Goal: Obtain resource: Obtain resource

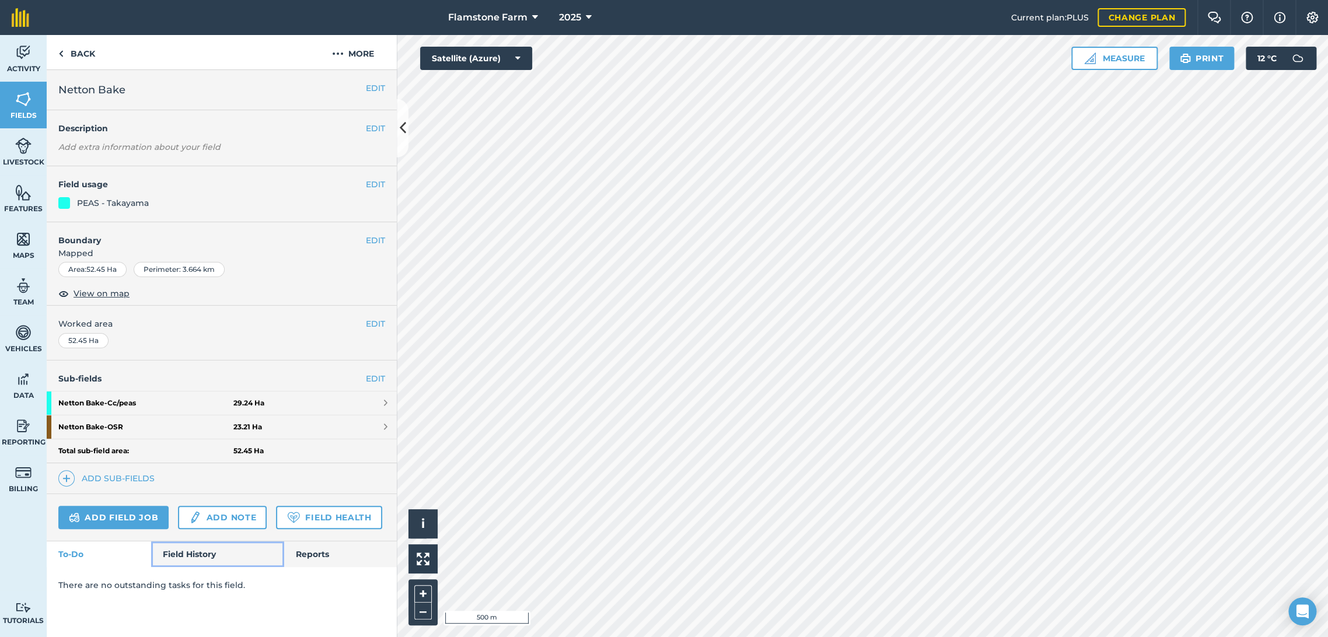
click at [177, 548] on link "Field History" at bounding box center [217, 554] width 132 height 26
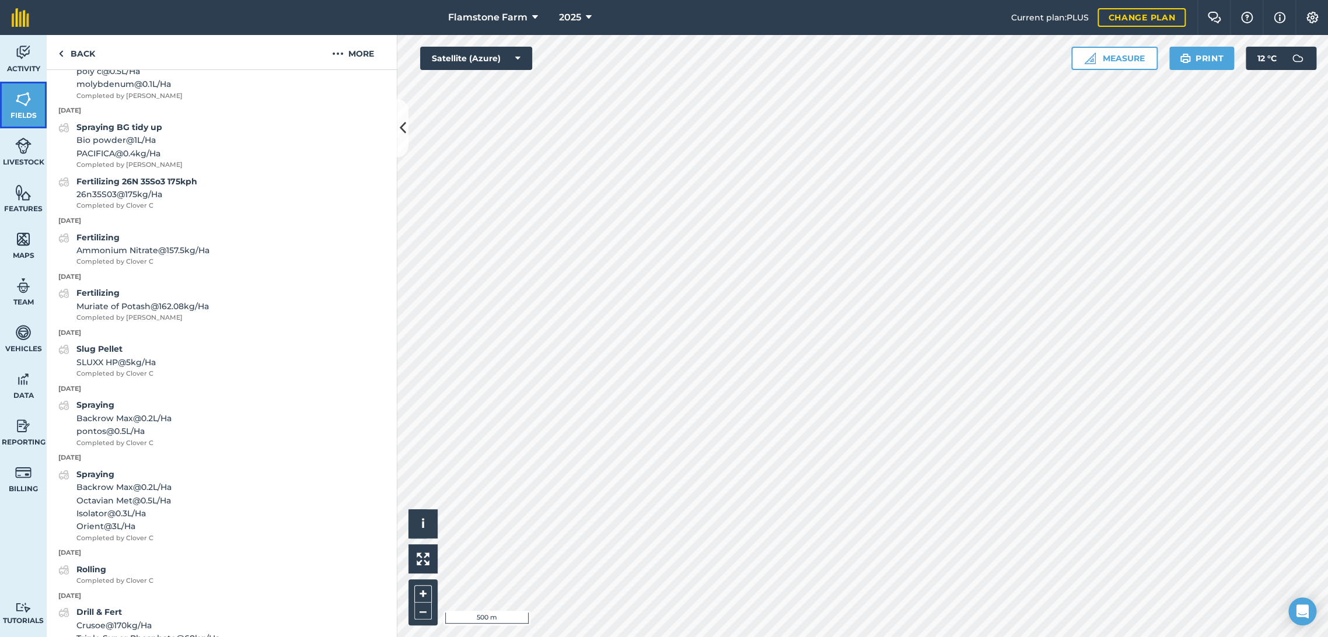
scroll to position [5653, 0]
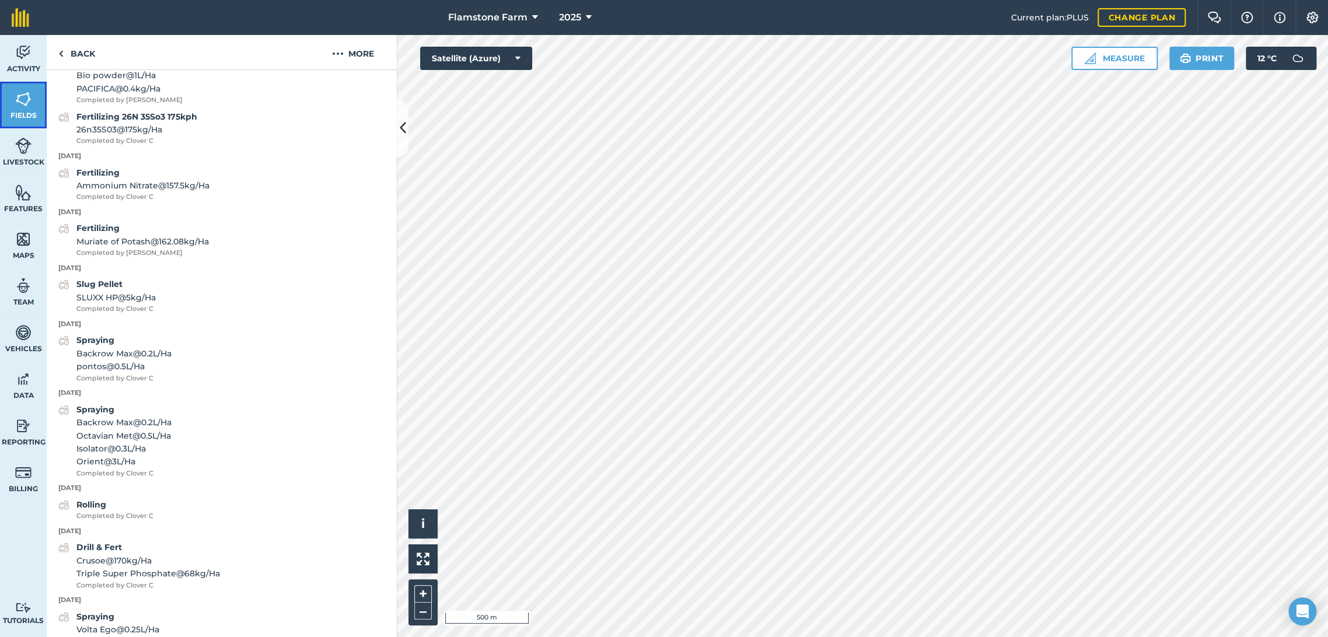
click at [29, 96] on img at bounding box center [23, 98] width 16 height 17
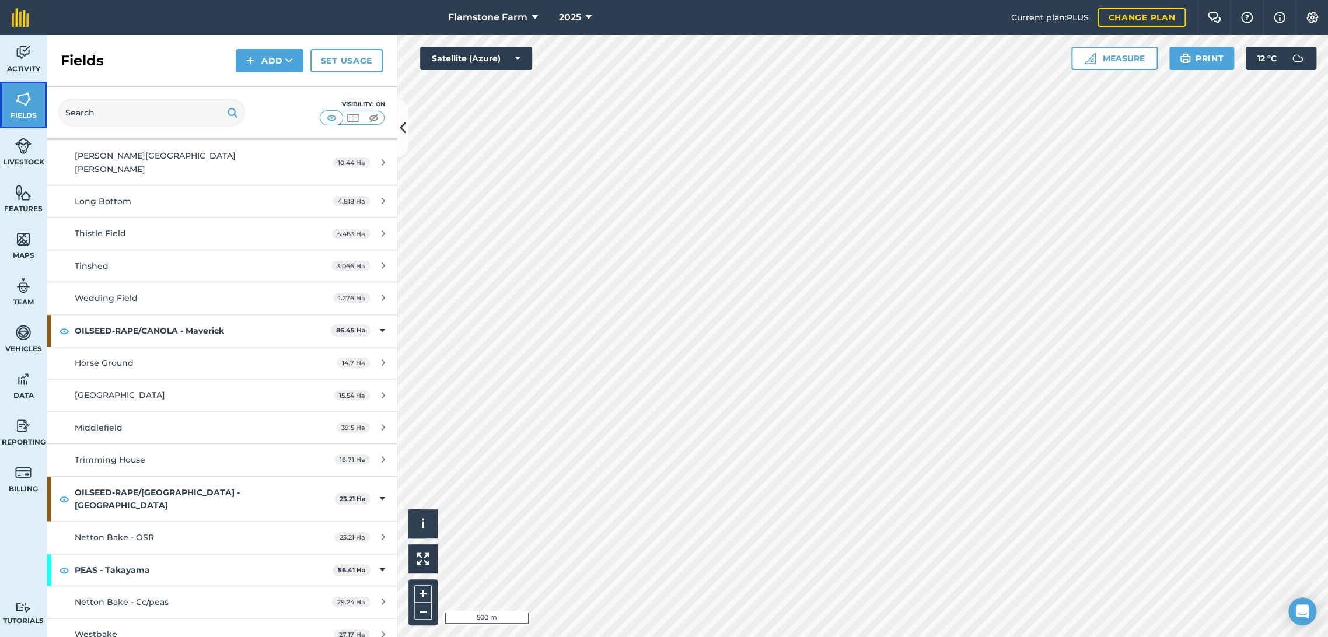
scroll to position [713, 0]
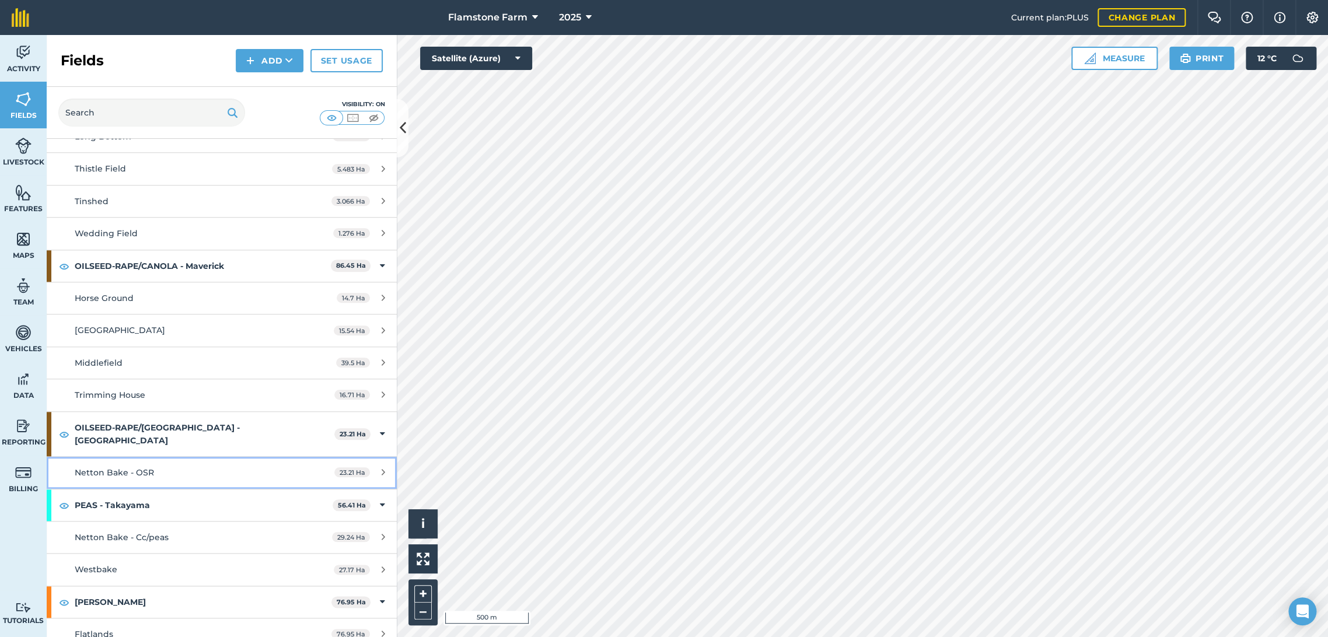
click at [342, 467] on span "23.21 Ha" at bounding box center [352, 472] width 36 height 10
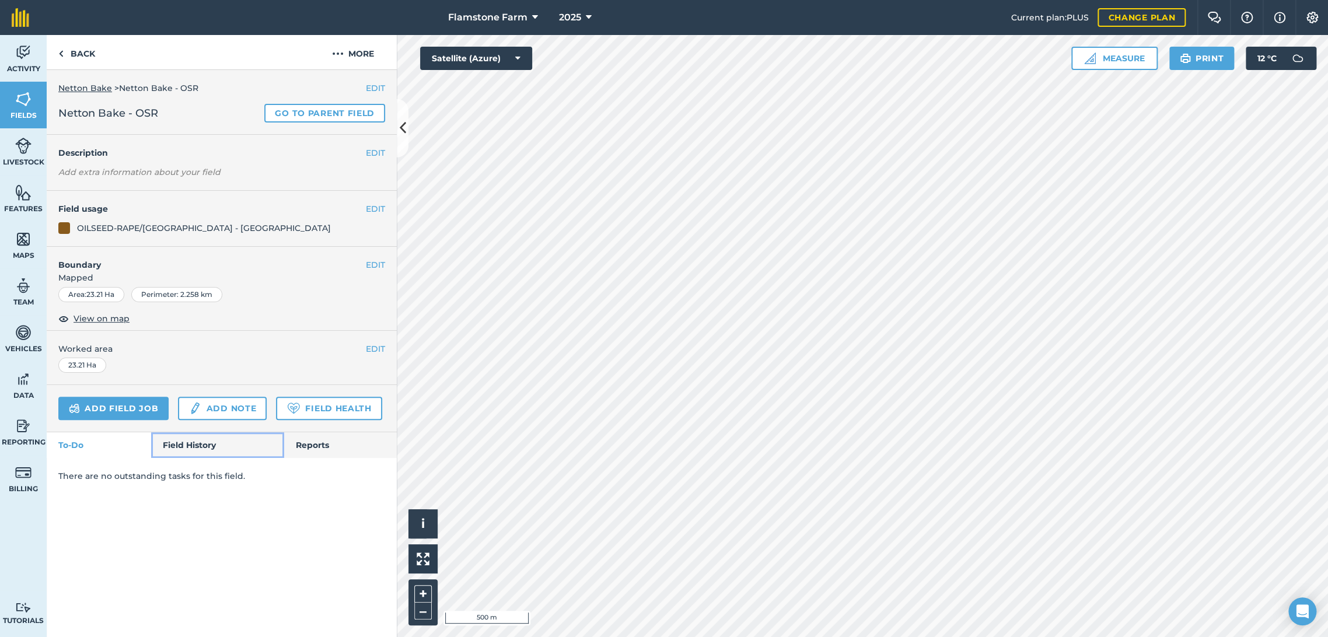
click at [196, 446] on link "Field History" at bounding box center [217, 445] width 132 height 26
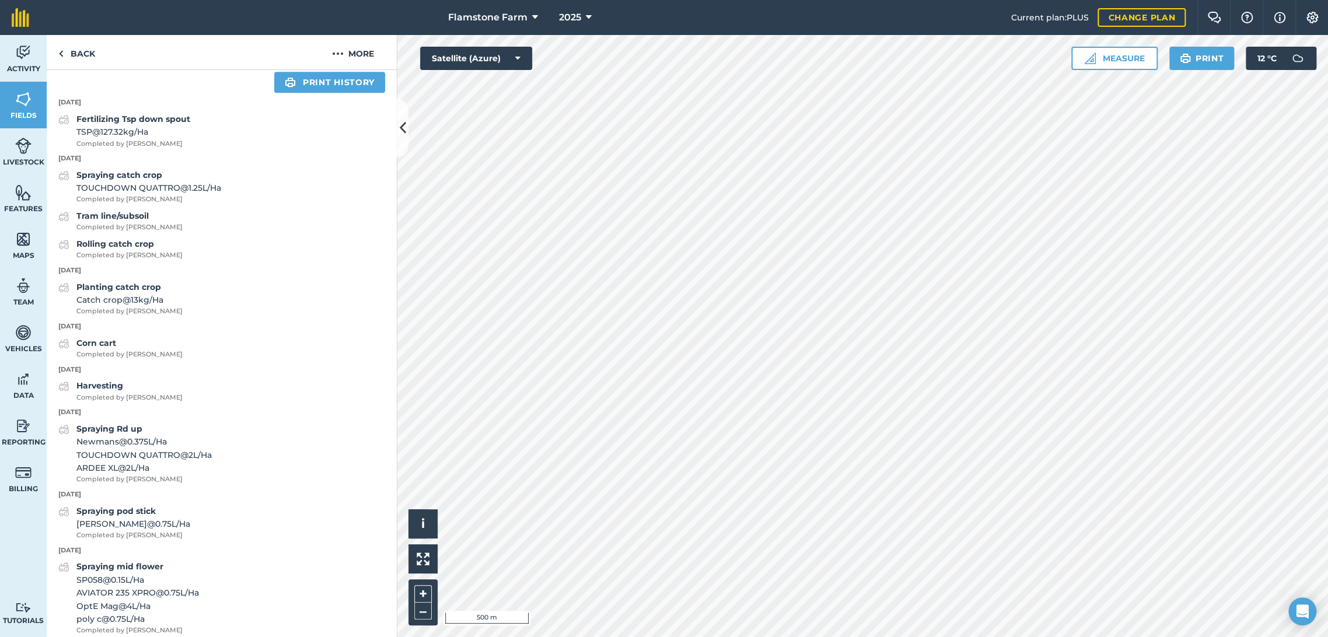
scroll to position [74, 0]
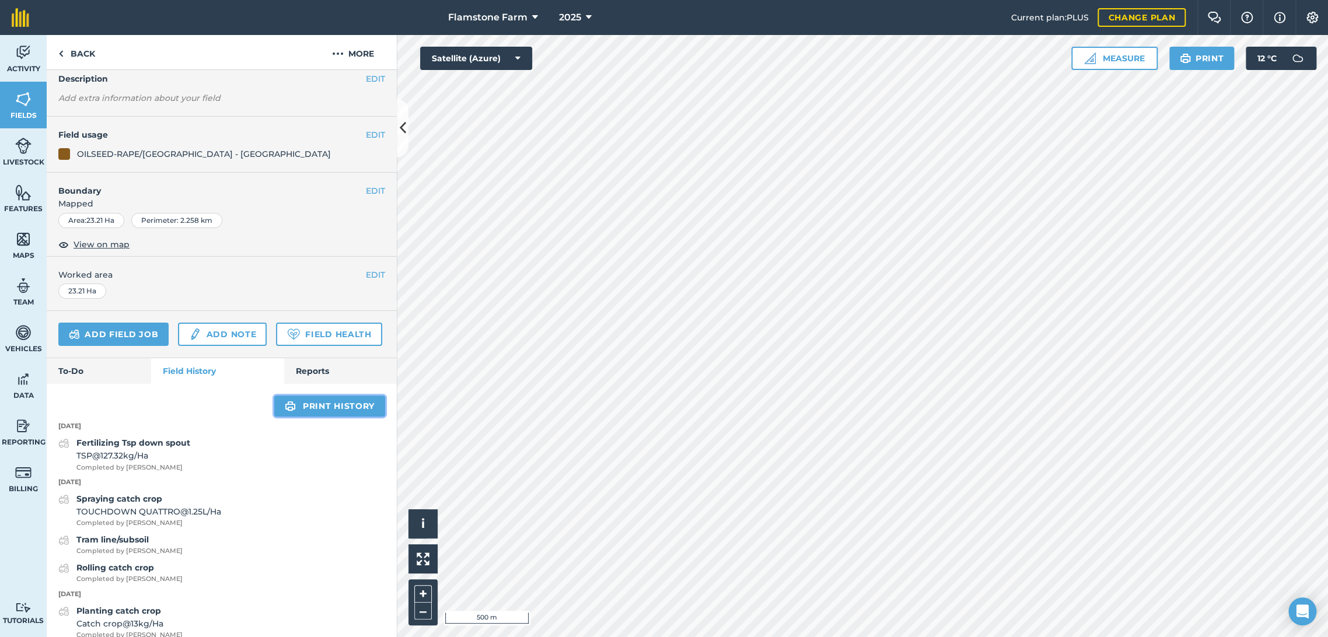
click at [322, 416] on link "Print history" at bounding box center [329, 405] width 111 height 21
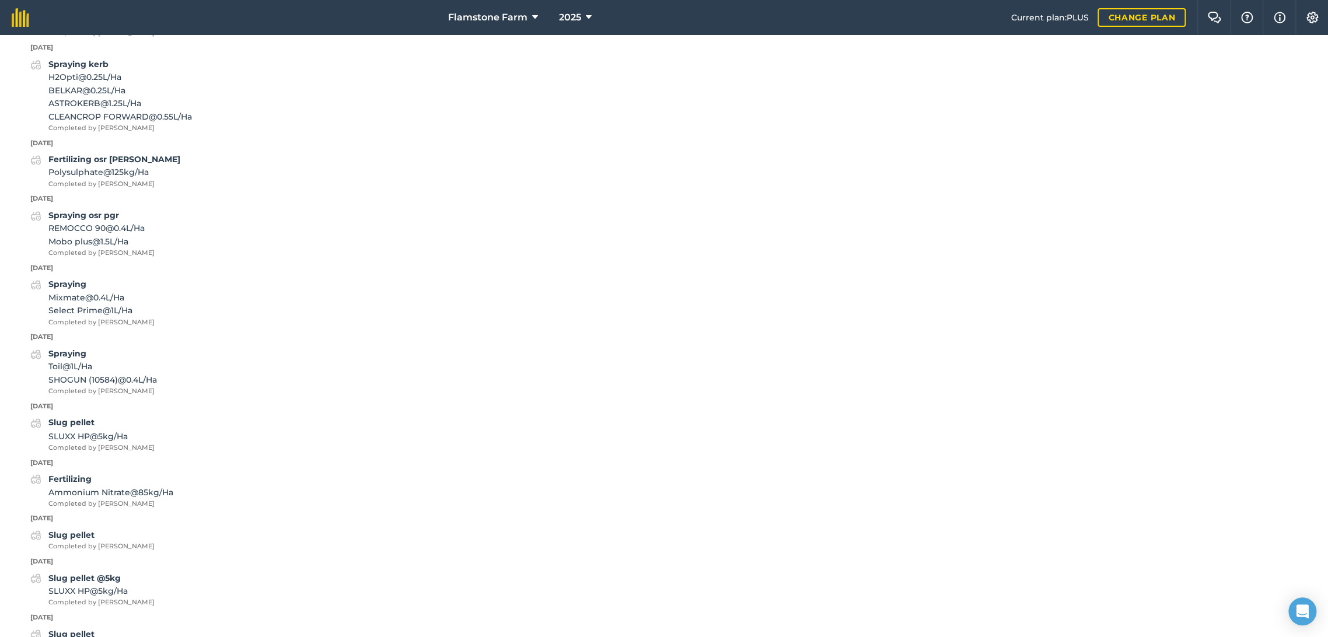
scroll to position [1270, 0]
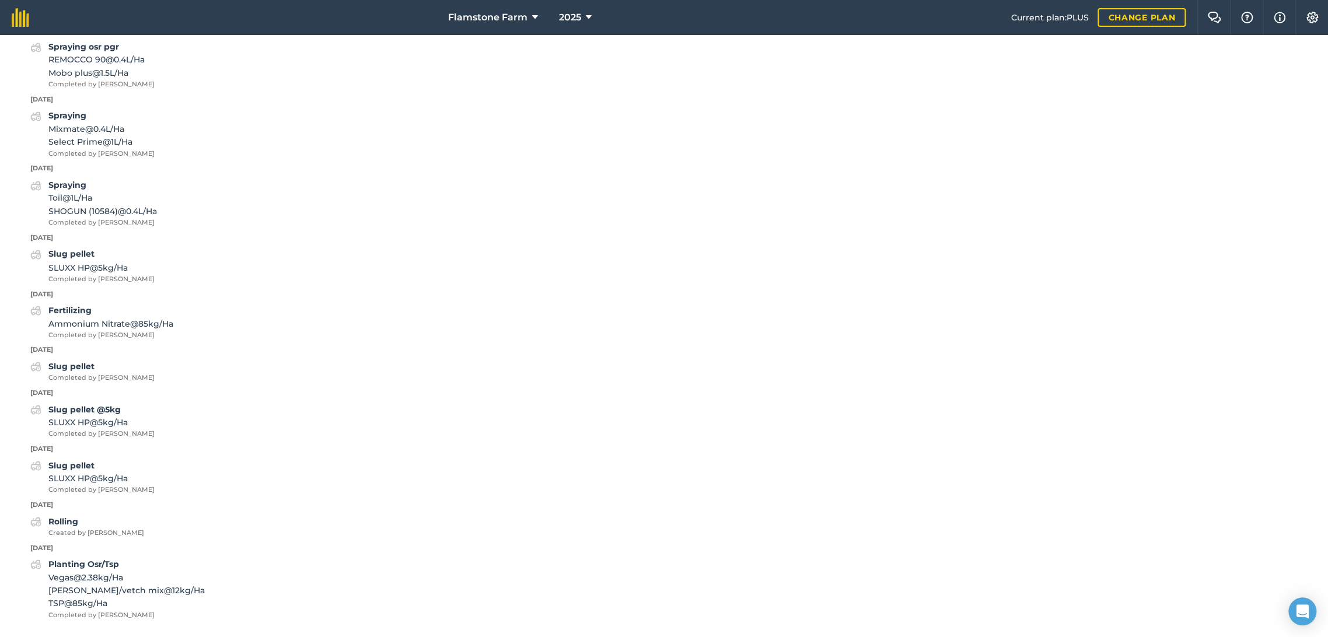
click at [229, 591] on div "Planting Osr/Tsp Vegas @ 2.38 kg / [PERSON_NAME] wheat/vetch mix @ 12 kg / Ha T…" at bounding box center [664, 588] width 1290 height 62
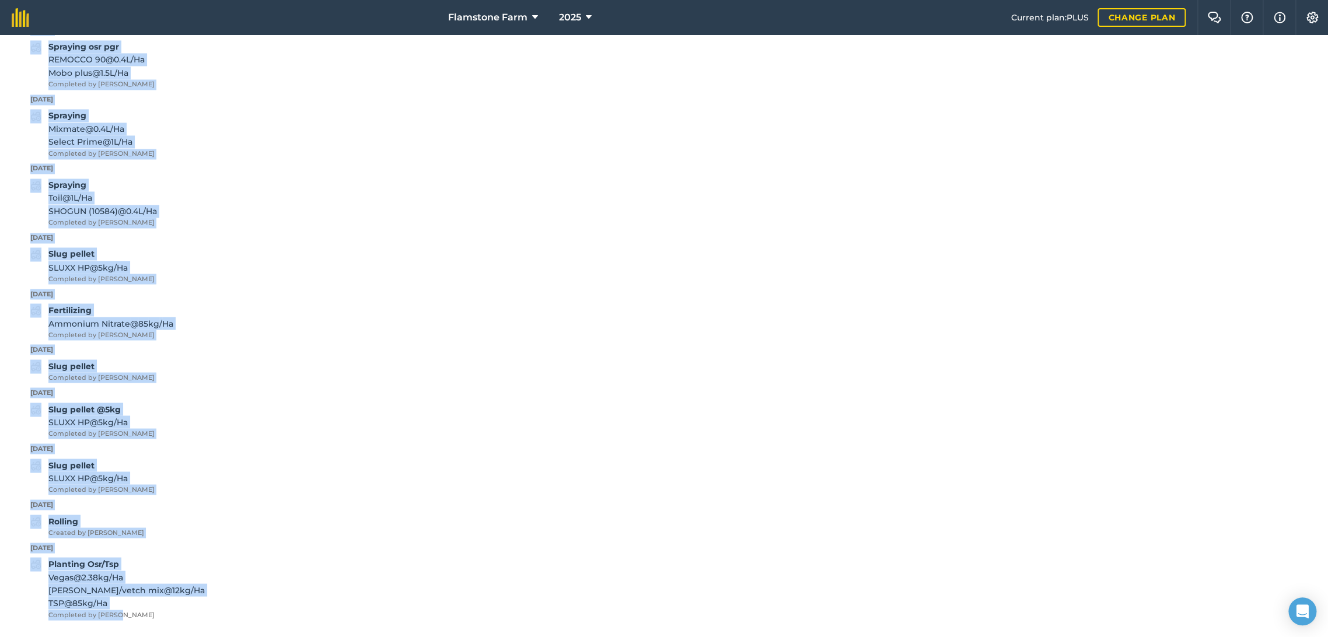
drag, startPoint x: 34, startPoint y: 221, endPoint x: 157, endPoint y: 612, distance: 410.1
click at [157, 612] on div "Back Print OSR Field usage OILSEED-RAPE/CANOLA - [GEOGRAPHIC_DATA] Area Area : …" at bounding box center [664, 336] width 1328 height 602
copy div "[DATE] Corn cart Completed by [PERSON_NAME] [DATE] Harvesting Completed by [PER…"
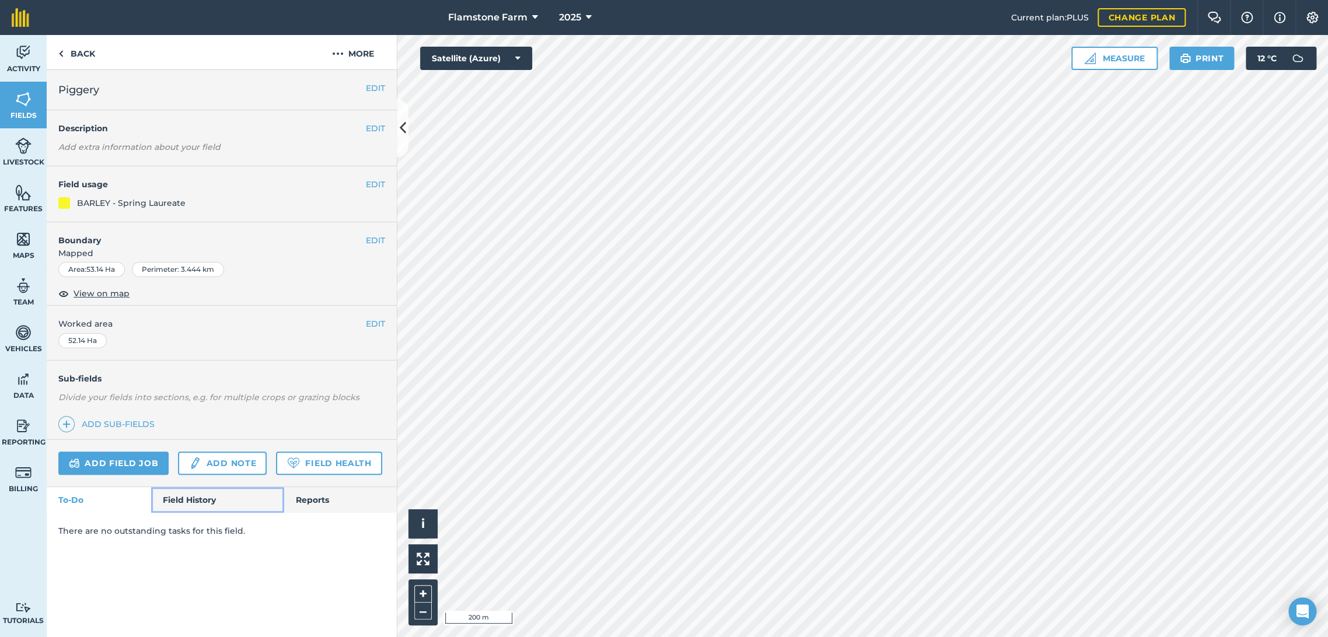
click at [190, 496] on link "Field History" at bounding box center [217, 500] width 132 height 26
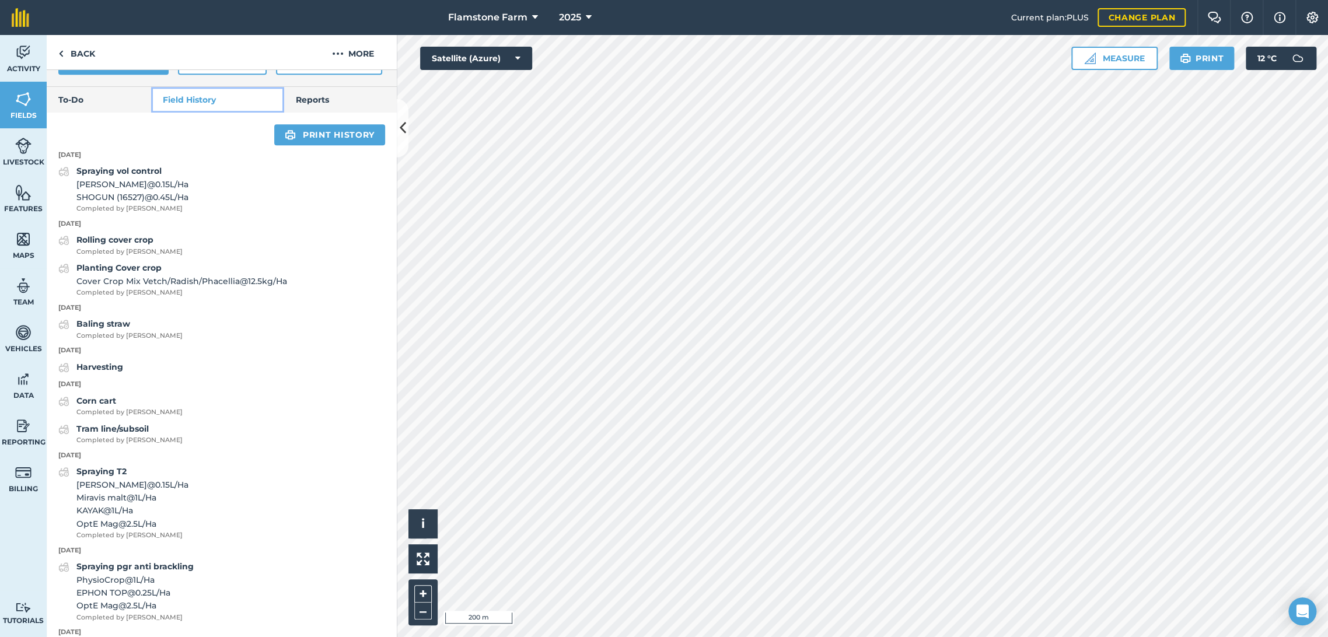
scroll to position [391, 0]
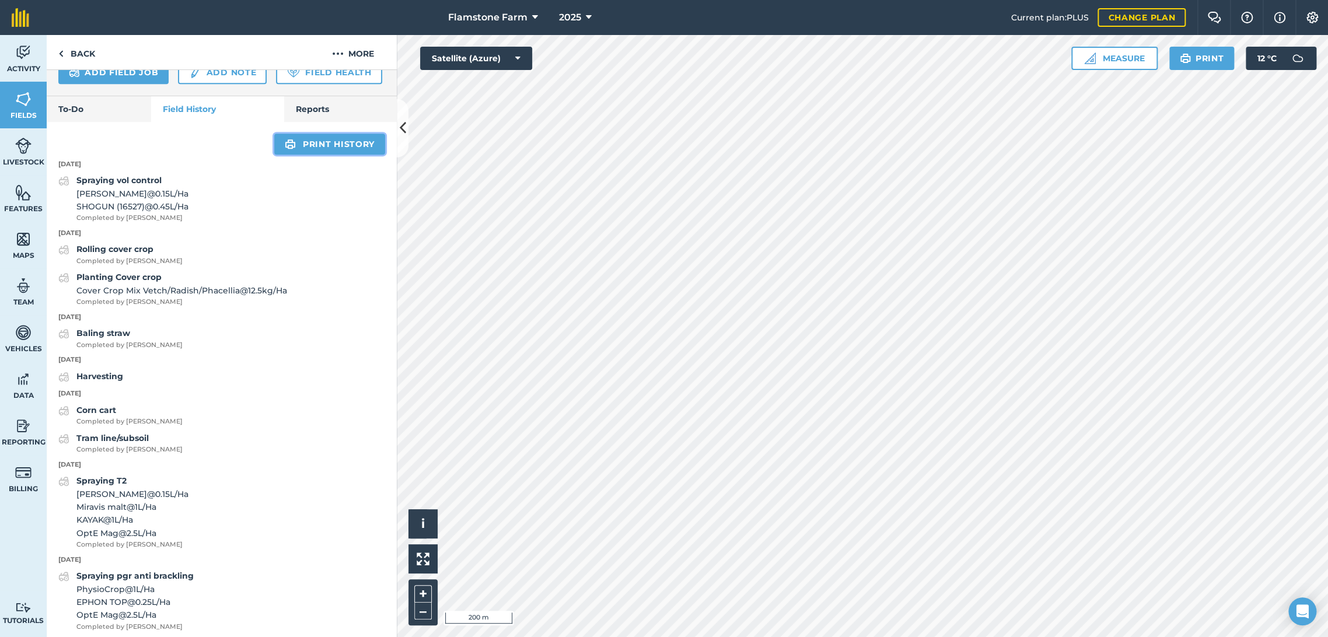
click at [335, 155] on link "Print history" at bounding box center [329, 144] width 111 height 21
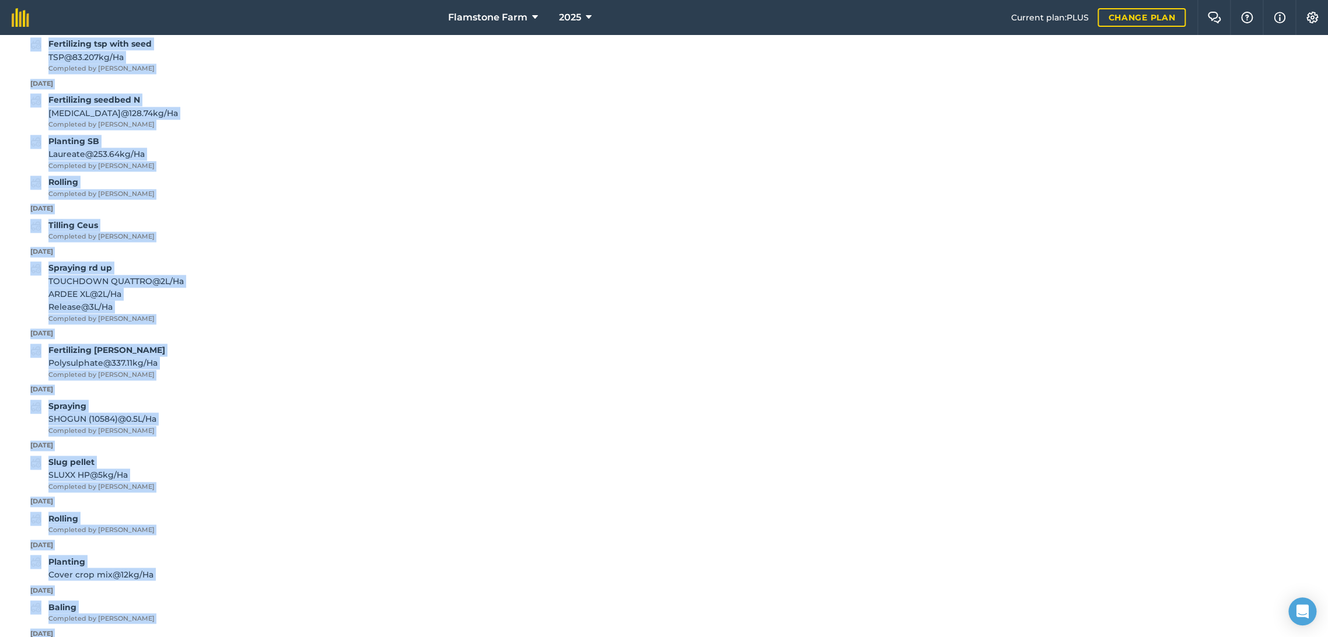
scroll to position [1131, 0]
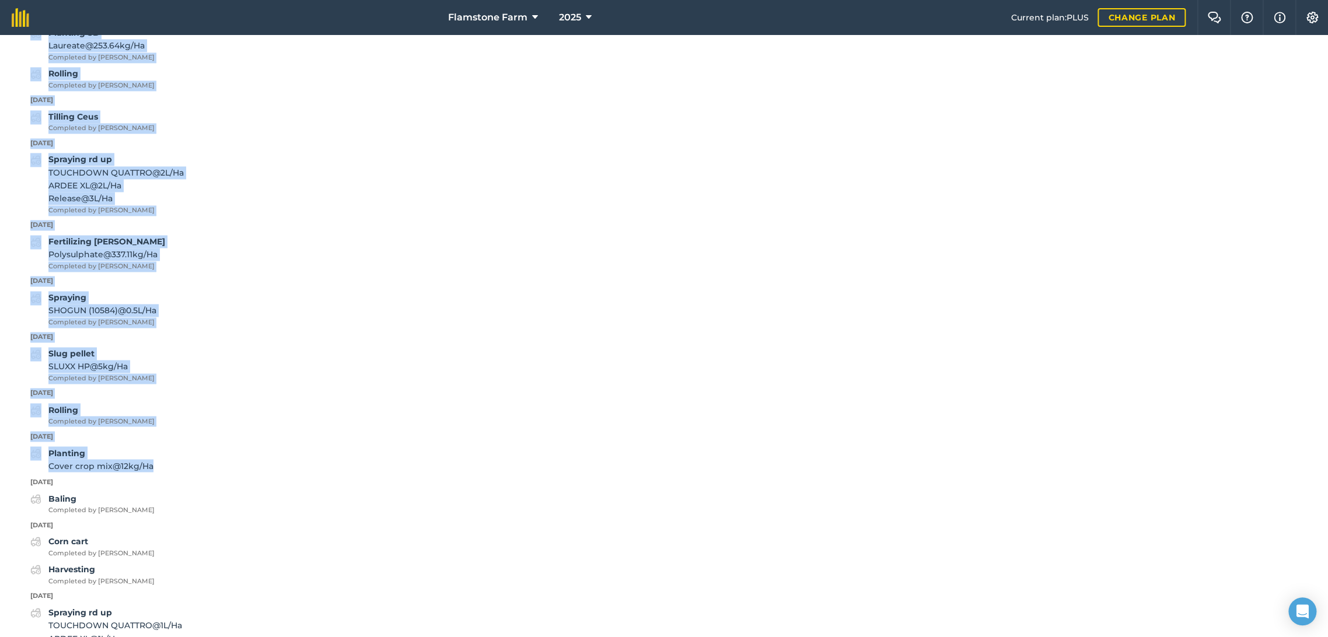
drag, startPoint x: 27, startPoint y: 186, endPoint x: 177, endPoint y: 465, distance: 316.8
click at [177, 465] on div "Back Print Piggery Field usage BARLEY - Spring Laureate Area Area : 53.14 Ha Hi…" at bounding box center [664, 336] width 1328 height 602
copy div "[DATE] Baling straw Completed by [PERSON_NAME] [DATE] Harvesting [DATE] Corn ca…"
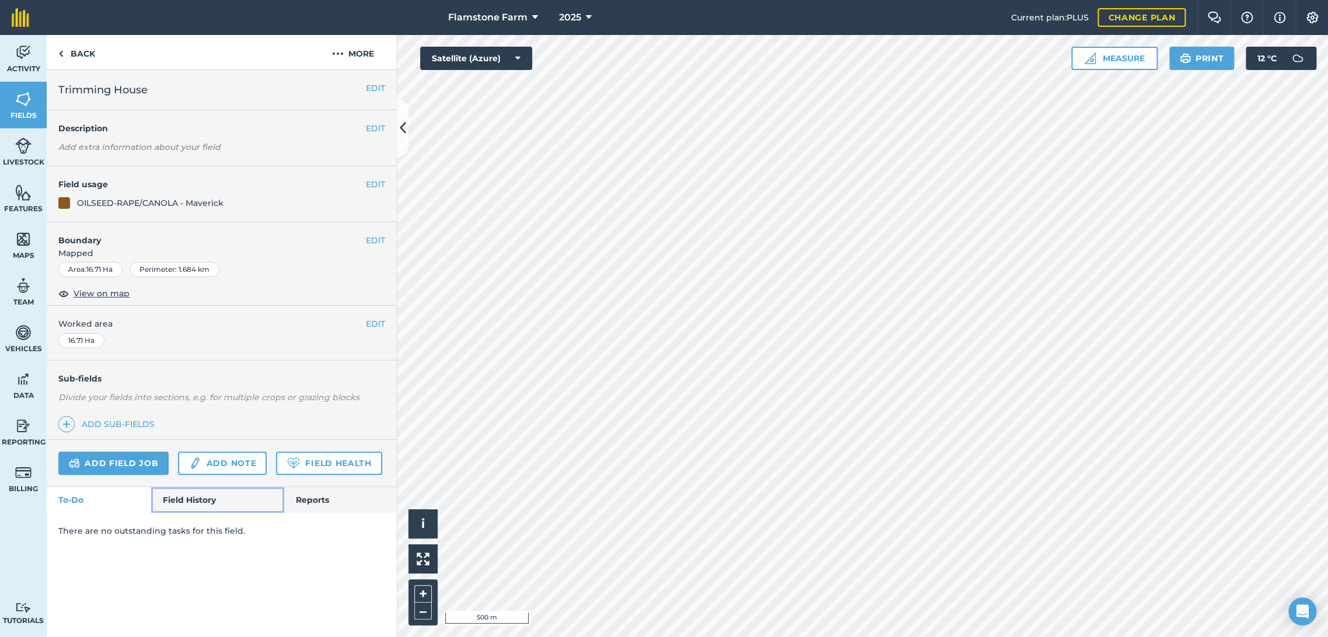
click at [202, 497] on link "Field History" at bounding box center [217, 500] width 132 height 26
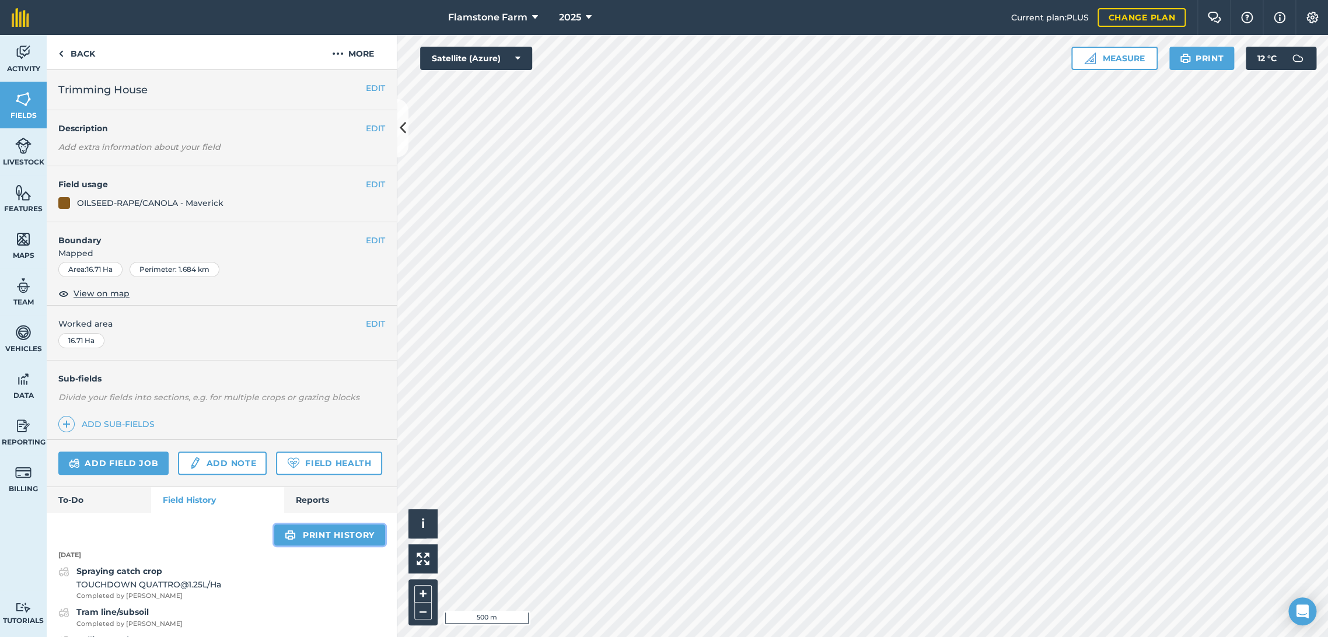
click at [315, 545] on link "Print history" at bounding box center [329, 534] width 111 height 21
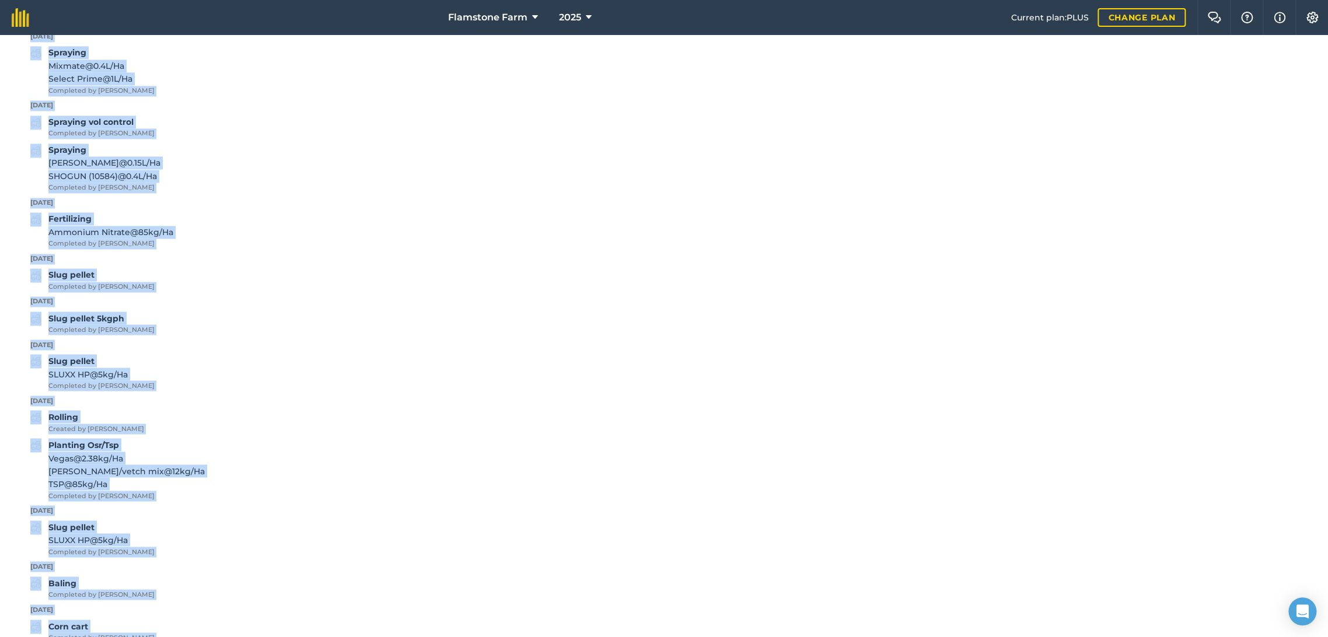
scroll to position [1254, 0]
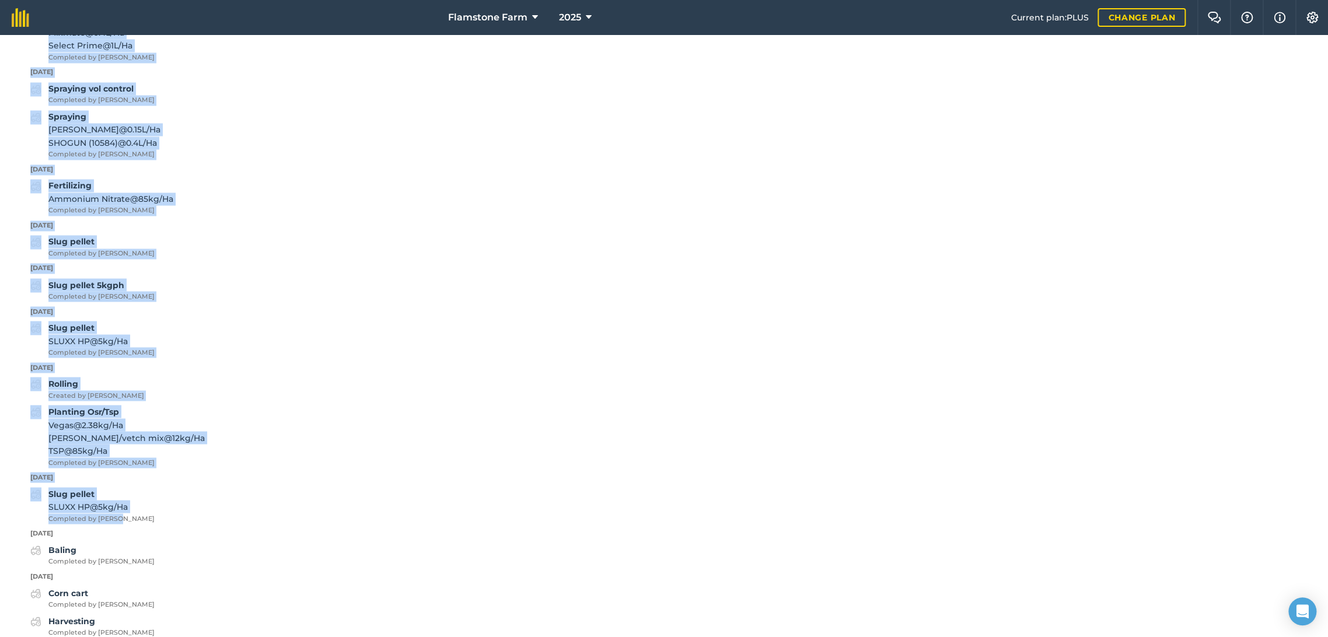
drag, startPoint x: 28, startPoint y: 395, endPoint x: 126, endPoint y: 517, distance: 156.4
click at [126, 517] on div "Back Print Trimming House Field usage OILSEED-RAPE/CANOLA - Maverick Area Area …" at bounding box center [664, 336] width 1328 height 602
copy div "[DATE] Corn cart Completed by [PERSON_NAME] [DATE] Harvesting Completed by [PER…"
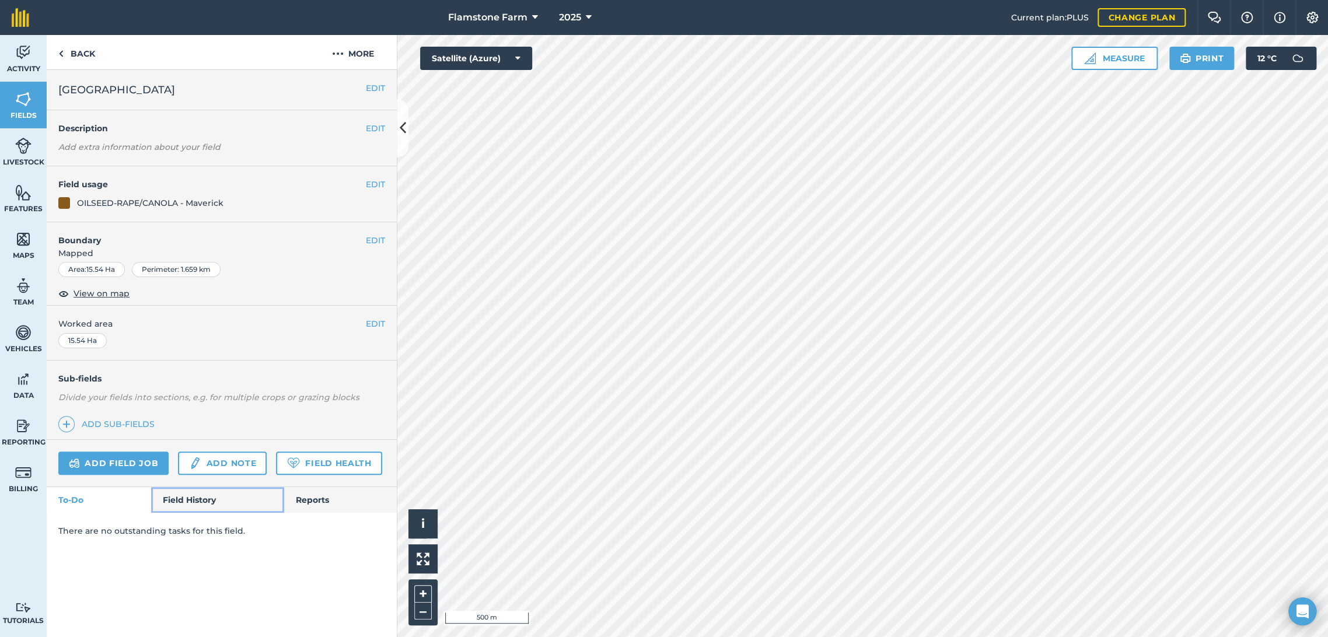
click at [201, 496] on link "Field History" at bounding box center [217, 500] width 132 height 26
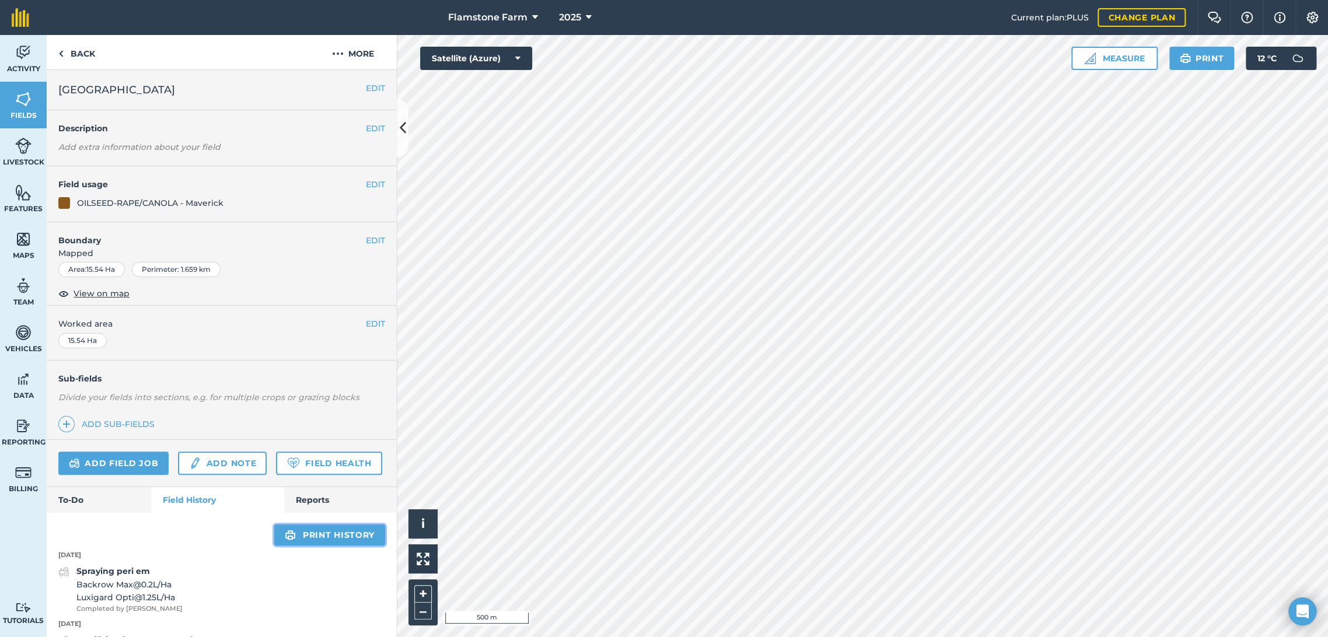
click at [330, 545] on link "Print history" at bounding box center [329, 534] width 111 height 21
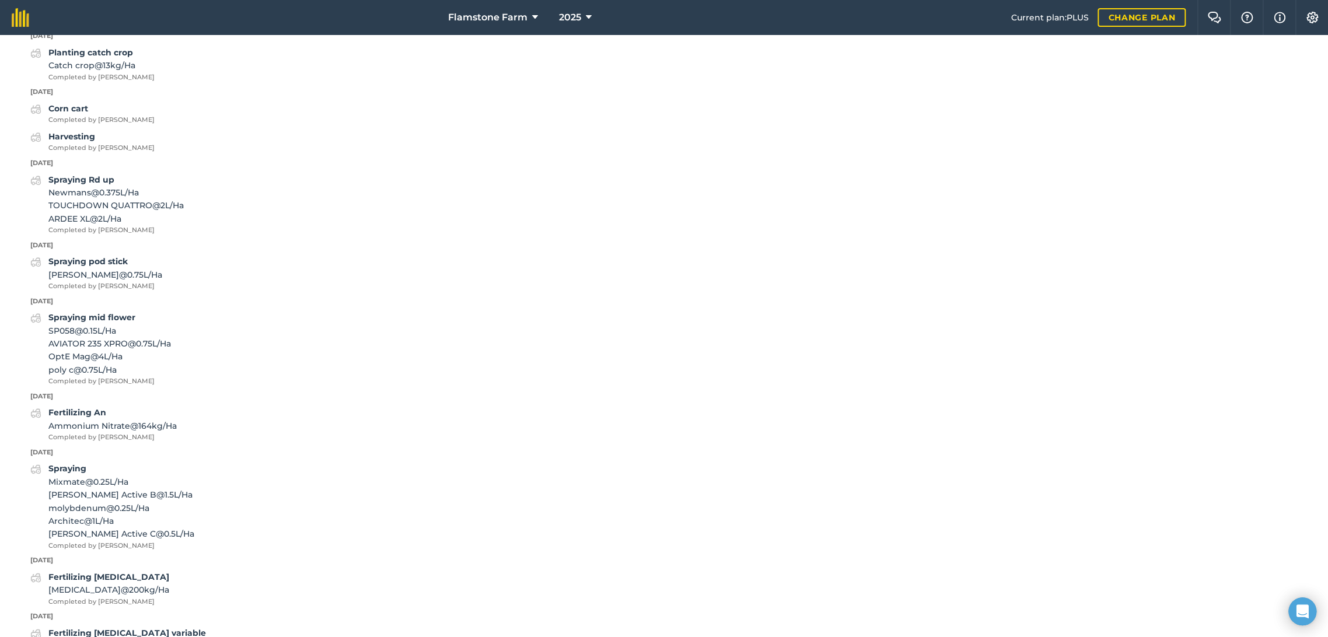
scroll to position [713, 0]
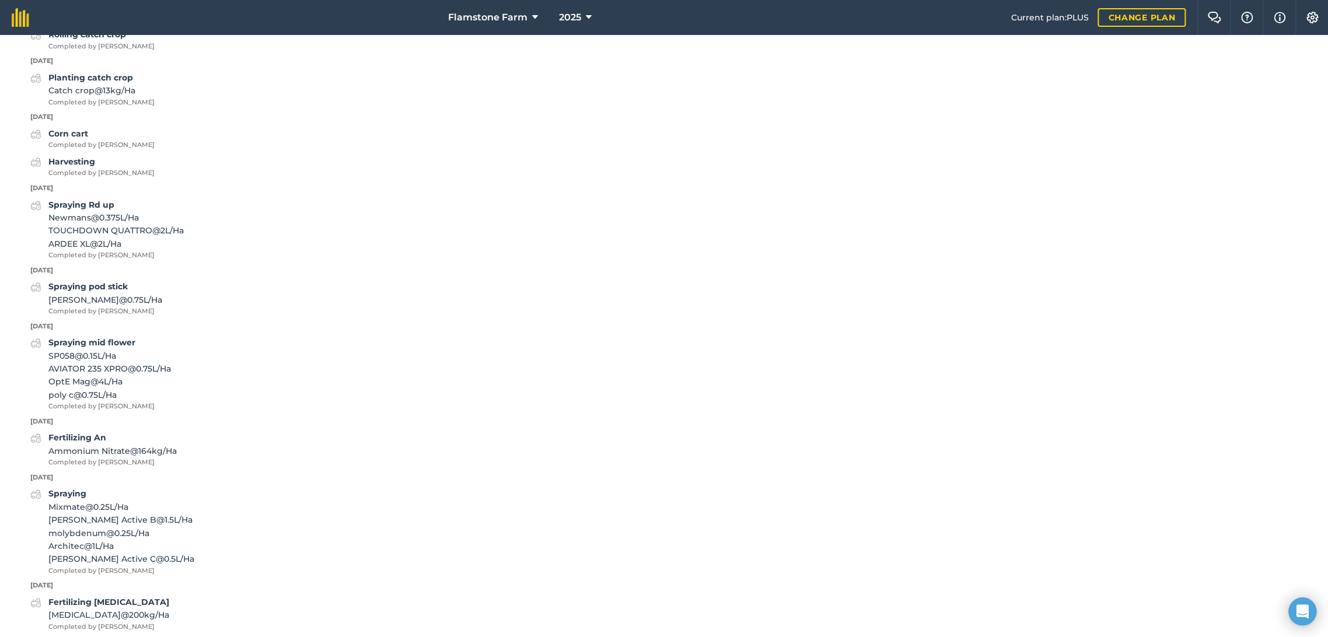
drag, startPoint x: 98, startPoint y: 421, endPoint x: 0, endPoint y: 139, distance: 298.9
click at [3, 132] on div "Back Print Little Hill Field usage OILSEED-RAPE/CANOLA - Maverick Area Area : 1…" at bounding box center [664, 336] width 1328 height 602
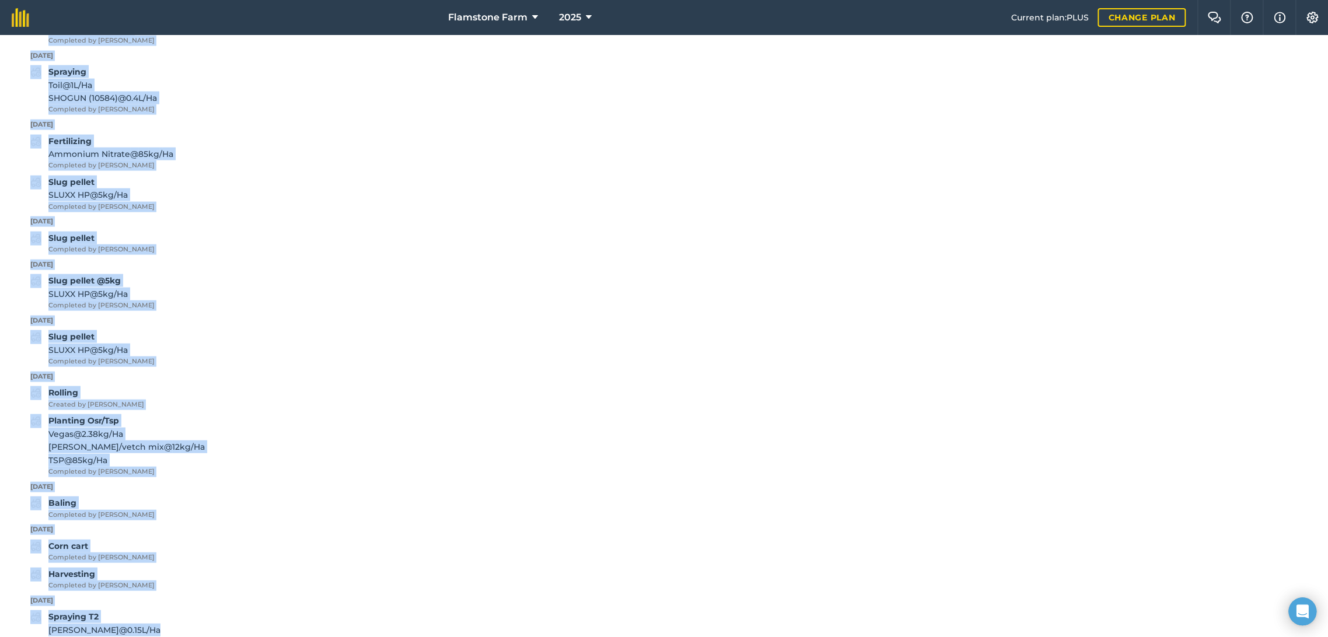
scroll to position [1689, 0]
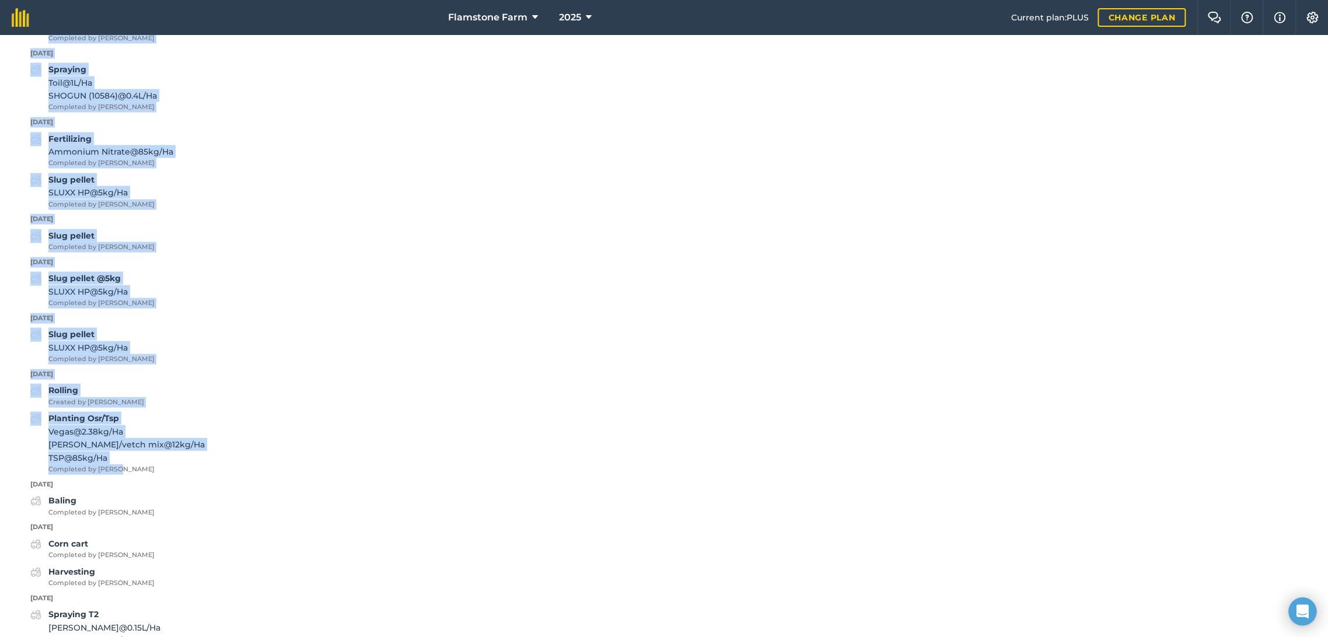
drag, startPoint x: 30, startPoint y: 115, endPoint x: 144, endPoint y: 465, distance: 368.2
click at [144, 465] on div "Back Print Little Hill Field usage OILSEED-RAPE/CANOLA - Maverick Area Area : 1…" at bounding box center [664, 336] width 1328 height 602
copy div "16th July 2025 Corn cart Completed by John T Harvesting Completed by John T 5th…"
